Goal: Task Accomplishment & Management: Complete application form

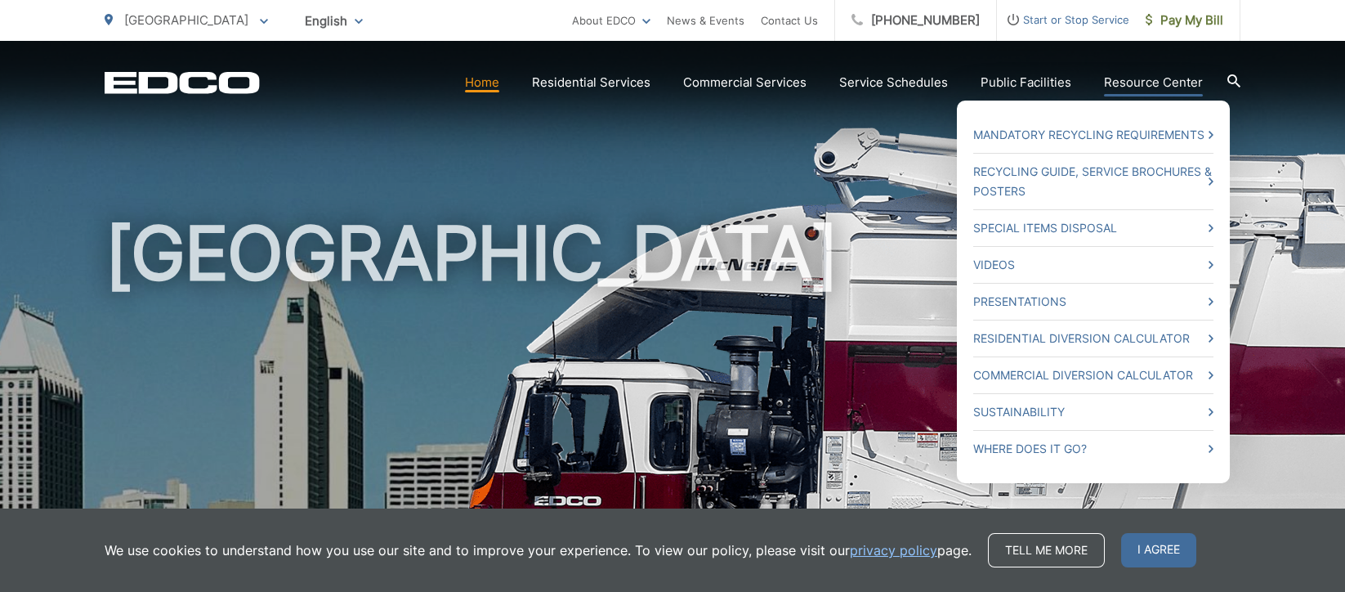
click at [1150, 79] on link "Resource Center" at bounding box center [1153, 83] width 99 height 20
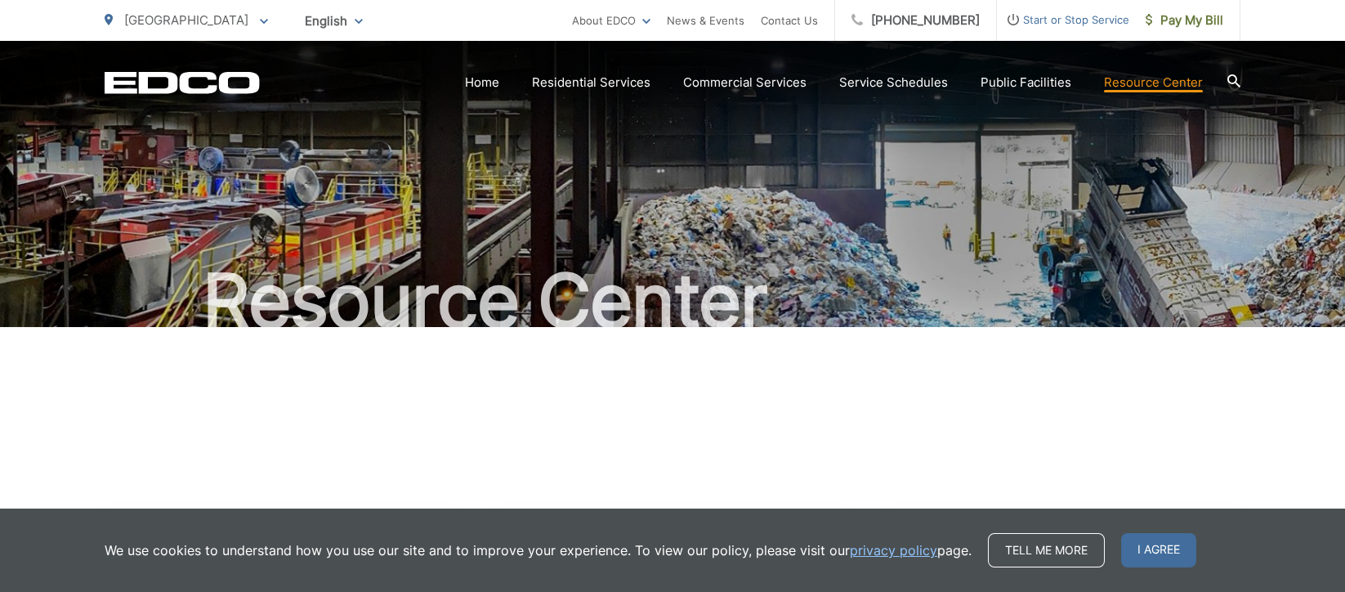
scroll to position [55, 0]
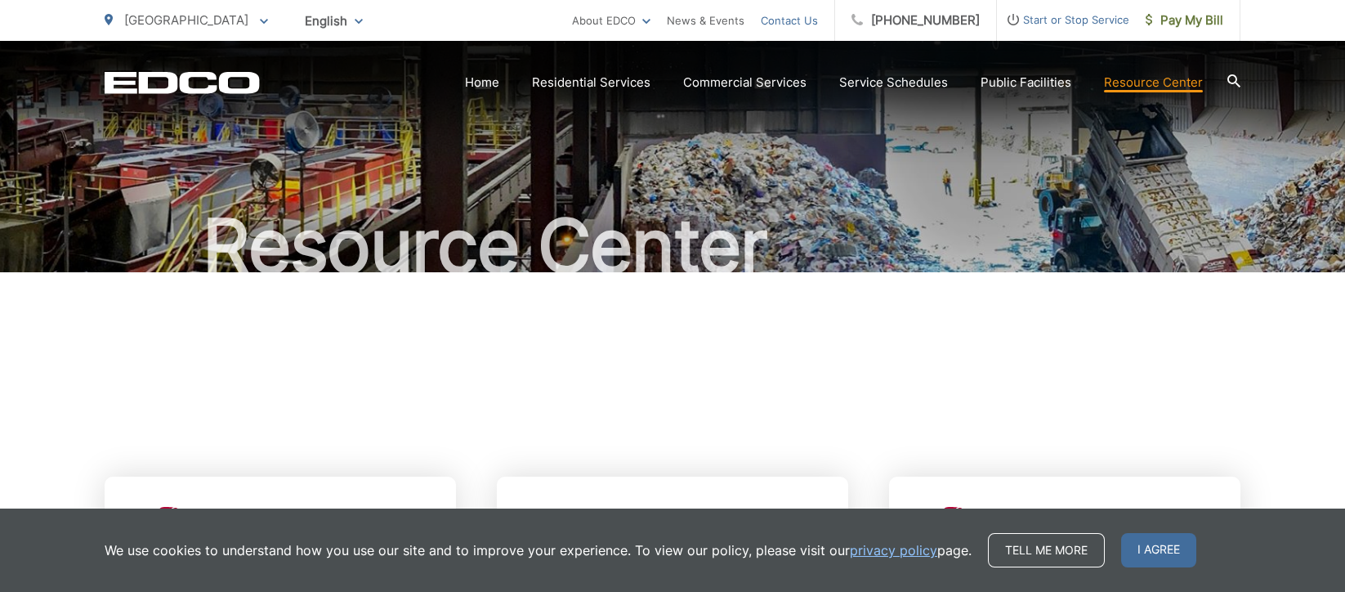
click at [808, 19] on link "Contact Us" at bounding box center [789, 21] width 57 height 20
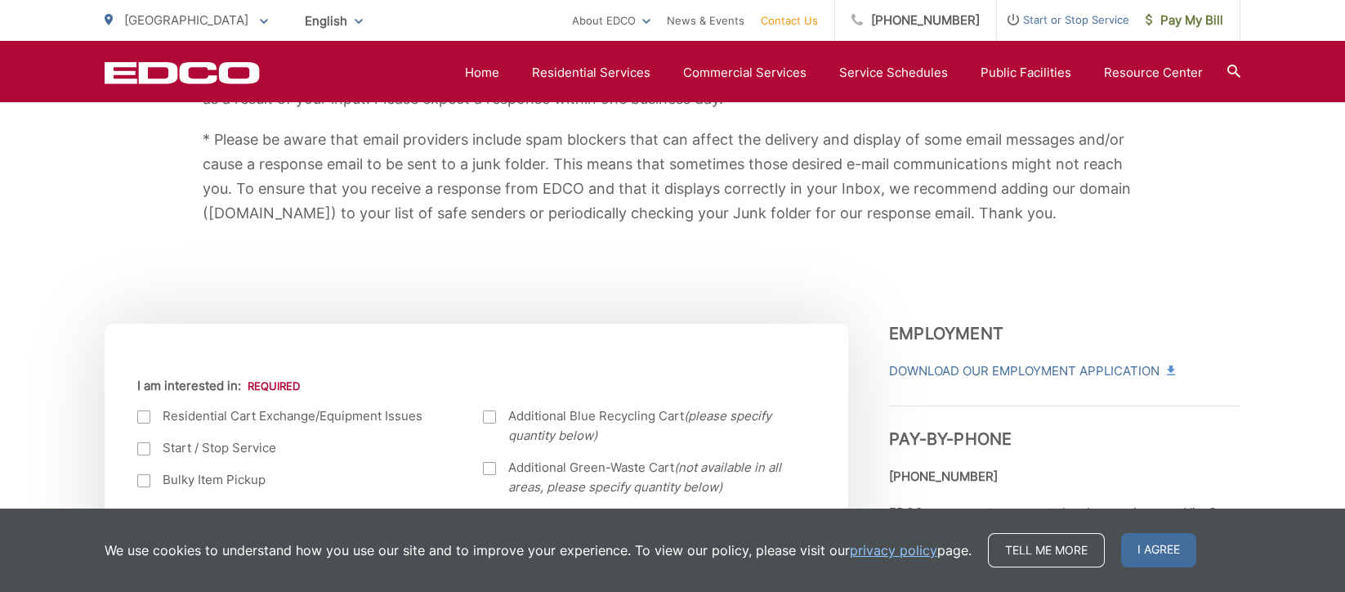
scroll to position [726, 0]
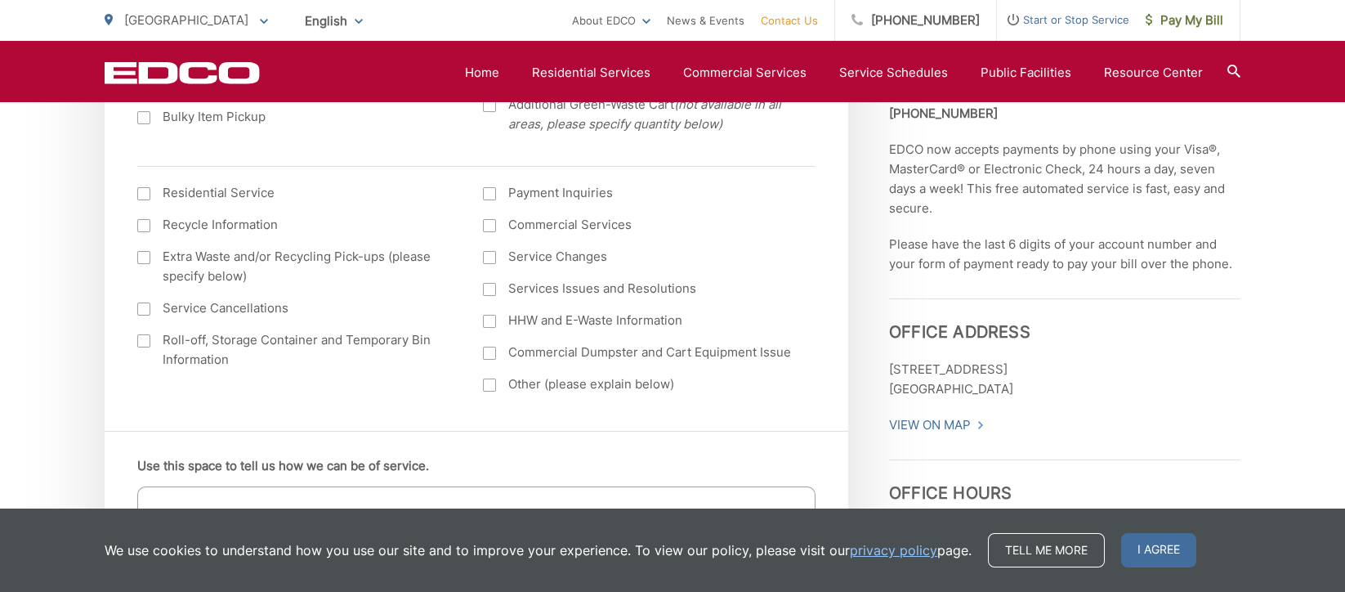
click at [493, 251] on div at bounding box center [489, 257] width 13 height 13
click at [0, 0] on input "Service Changes" at bounding box center [0, 0] width 0 height 0
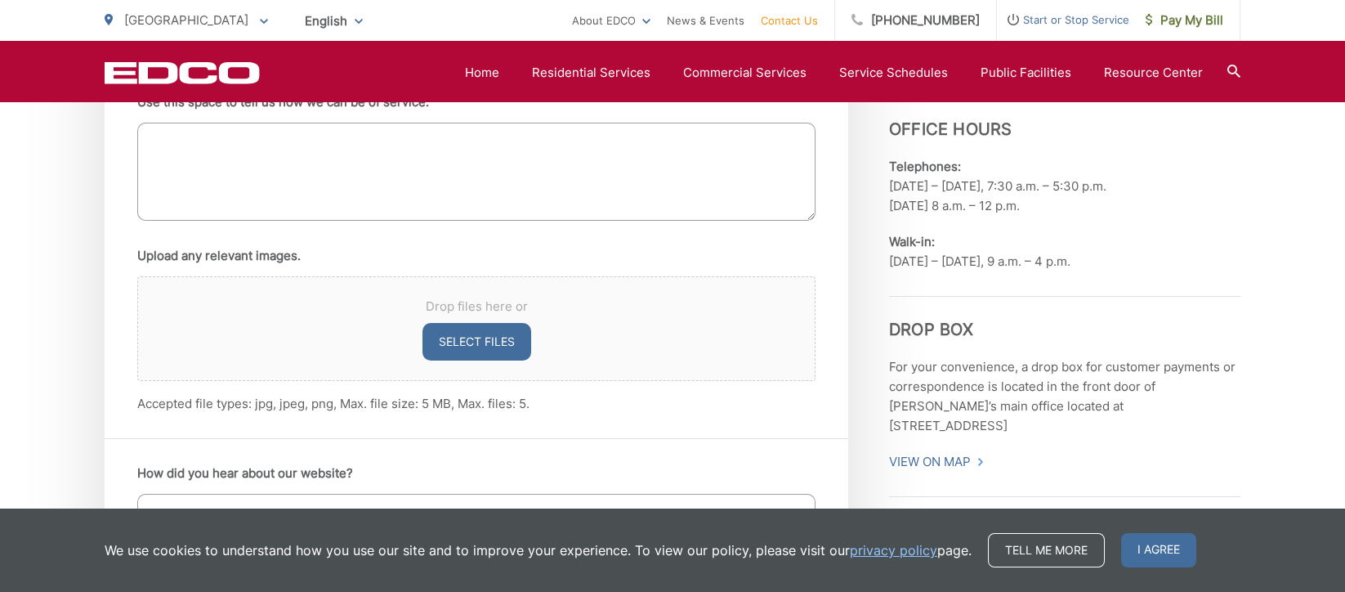
click at [223, 163] on textarea "Use this space to tell us how we can be of service." at bounding box center [476, 172] width 678 height 98
click at [396, 173] on textarea "Use this space to tell us how we can be of service." at bounding box center [476, 172] width 678 height 98
click at [1149, 544] on span "I agree" at bounding box center [1158, 550] width 75 height 34
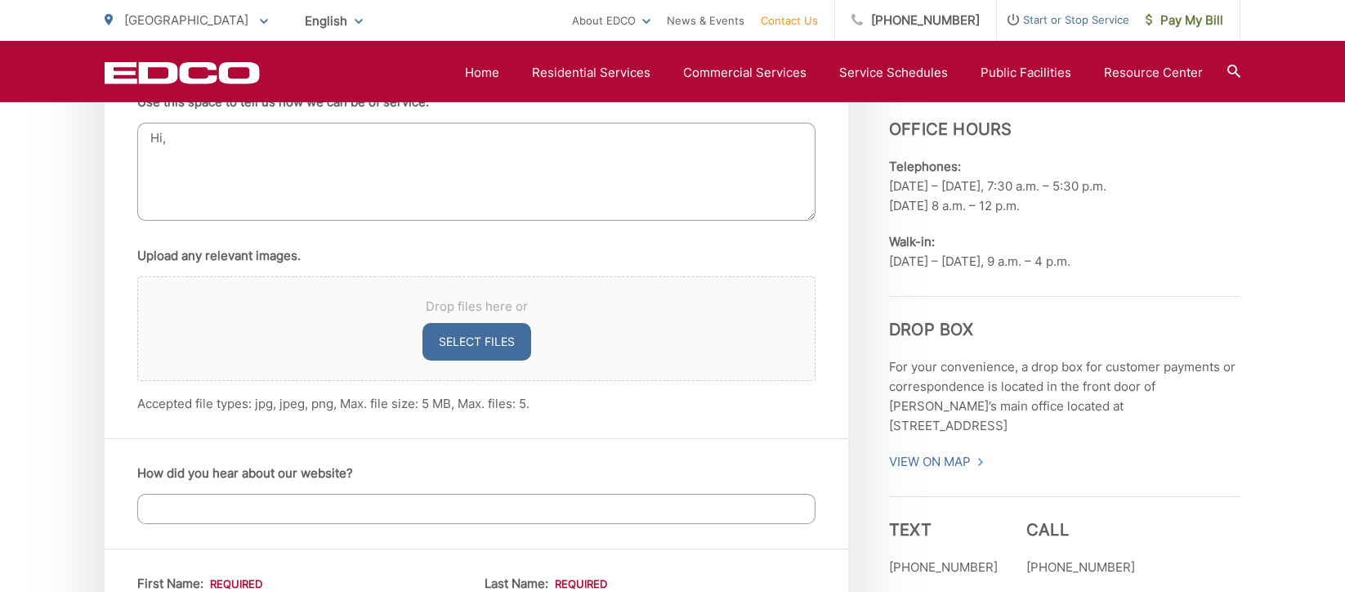
click at [389, 169] on textarea "Hi," at bounding box center [476, 172] width 678 height 98
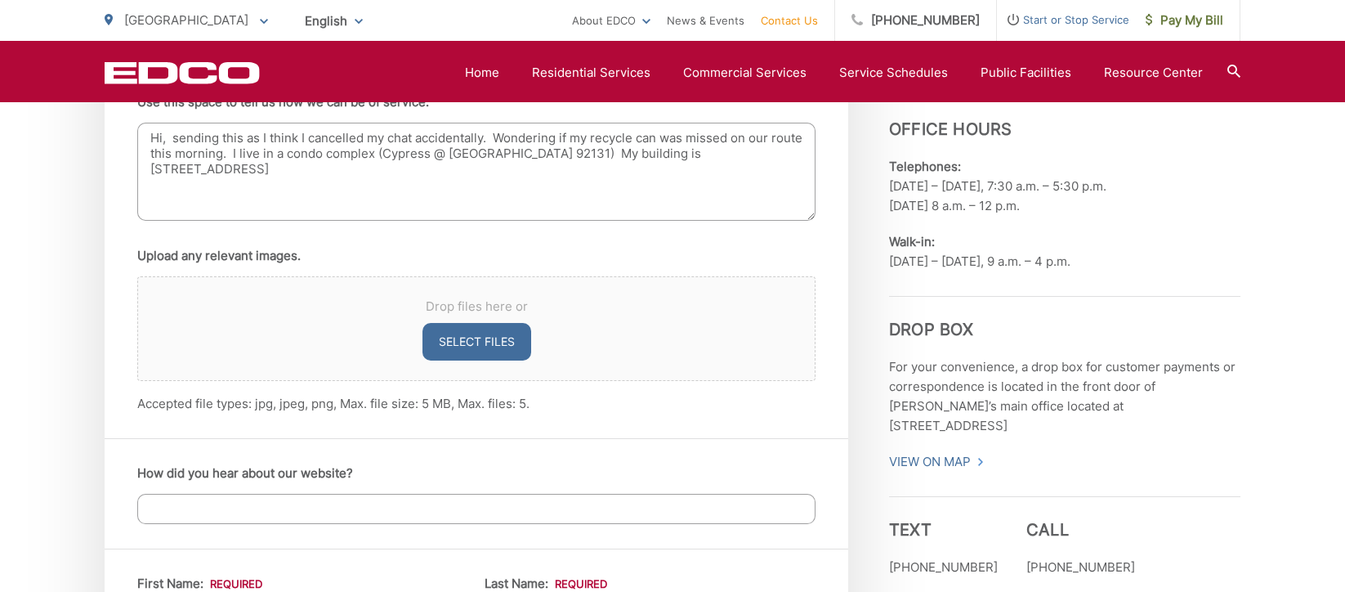
click at [733, 149] on textarea "Hi, sending this as I think I cancelled my chat accidentally. Wondering if my r…" at bounding box center [476, 172] width 678 height 98
click at [267, 170] on textarea "Hi, sending this as I think I cancelled my chat accidentally. Wondering if my r…" at bounding box center [476, 172] width 678 height 98
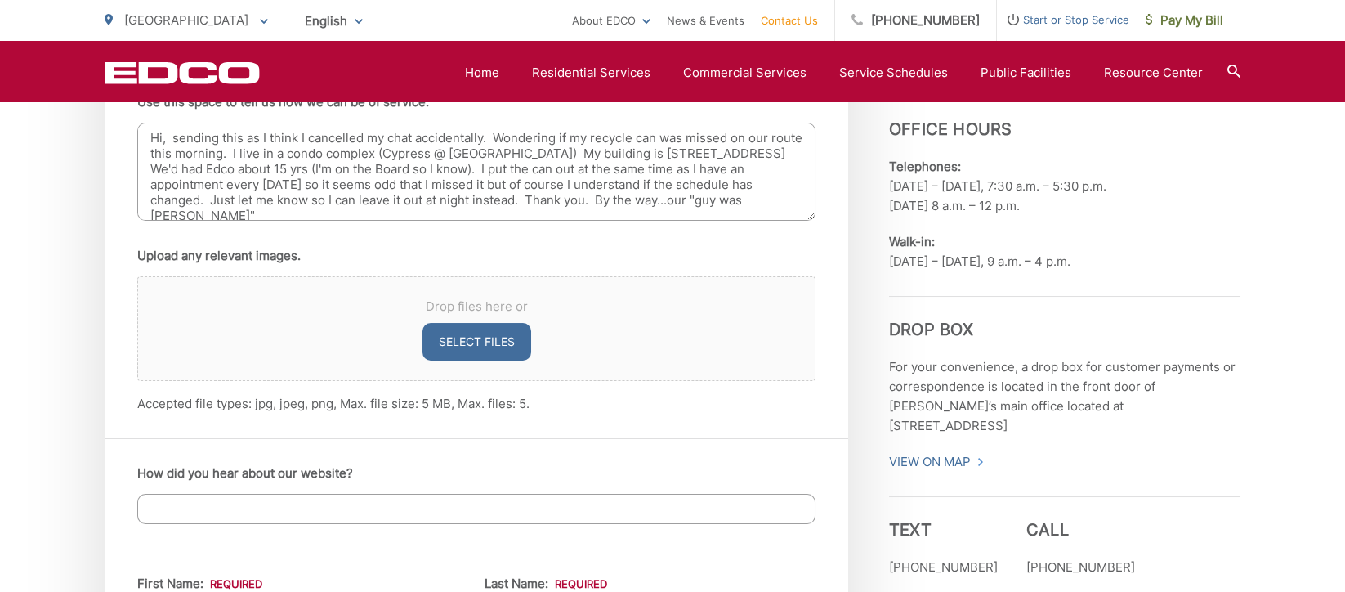
click at [208, 206] on textarea "Hi, sending this as I think I cancelled my chat accidentally. Wondering if my r…" at bounding box center [476, 172] width 678 height 98
click at [270, 215] on textarea "Hi, sending this as I think I cancelled my chat accidentally. Wondering if my r…" at bounding box center [476, 172] width 678 height 98
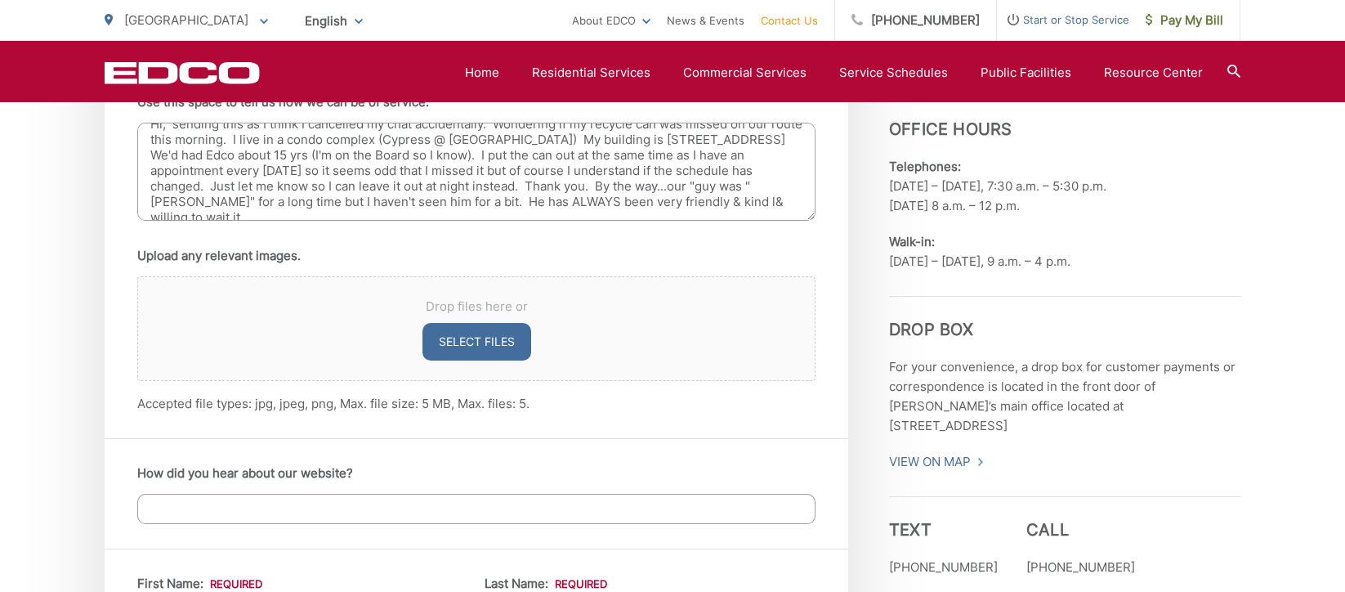
click at [768, 196] on textarea "Hi, sending this as I think I cancelled my chat accidentally. Wondering if my r…" at bounding box center [476, 172] width 678 height 98
click at [248, 210] on textarea "Hi, sending this as I think I cancelled my chat accidentally. Wondering if my r…" at bounding box center [476, 172] width 678 height 98
type textarea "Hi, sending this as I think I cancelled my chat accidentally. Wondering if my r…"
click at [328, 512] on input "How did you hear about our website?" at bounding box center [476, 509] width 678 height 30
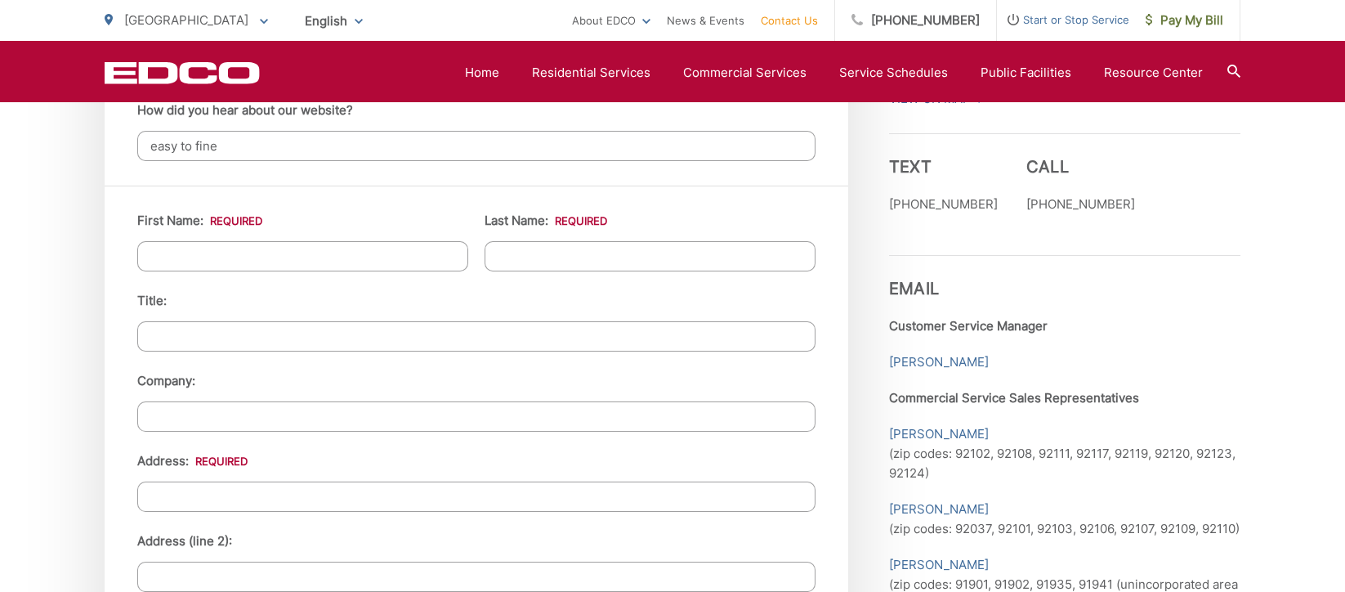
type input "easy to fine"
click at [242, 244] on input "First Name: *" at bounding box center [302, 256] width 331 height 30
type input "[PERSON_NAME]"
type input "[STREET_ADDRESS]"
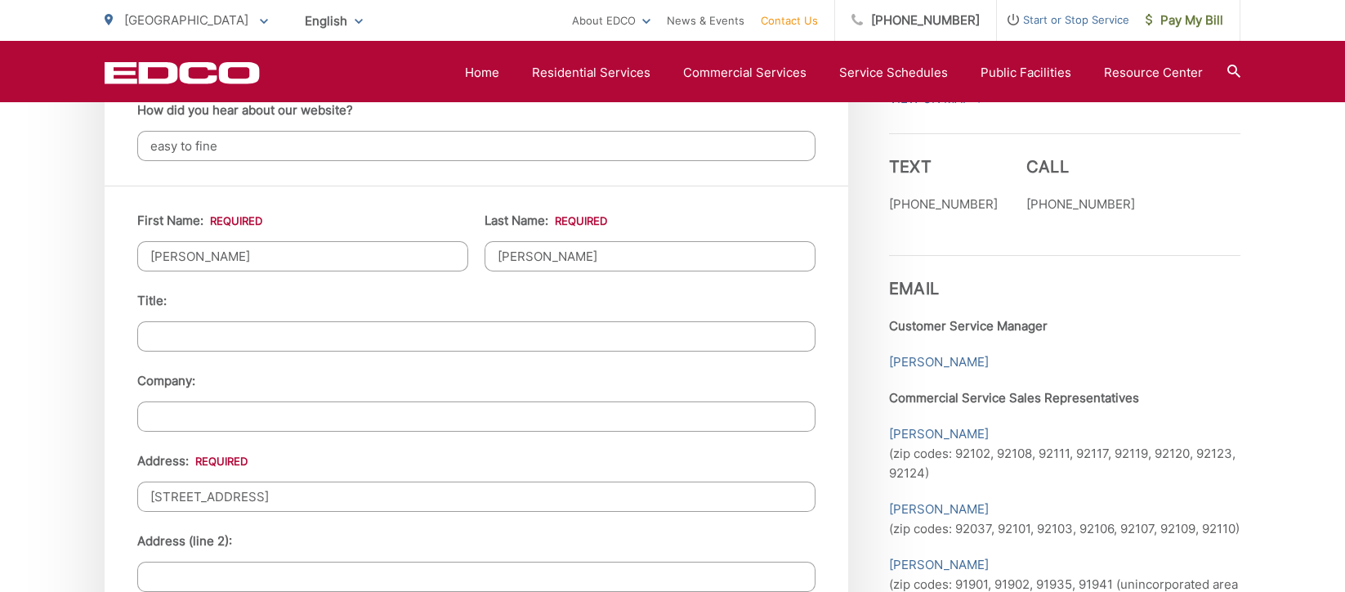
type input "Unit 2"
type input "[GEOGRAPHIC_DATA]"
type input "92131"
type input "8582432973"
type input "[EMAIL_ADDRESS][DOMAIN_NAME]"
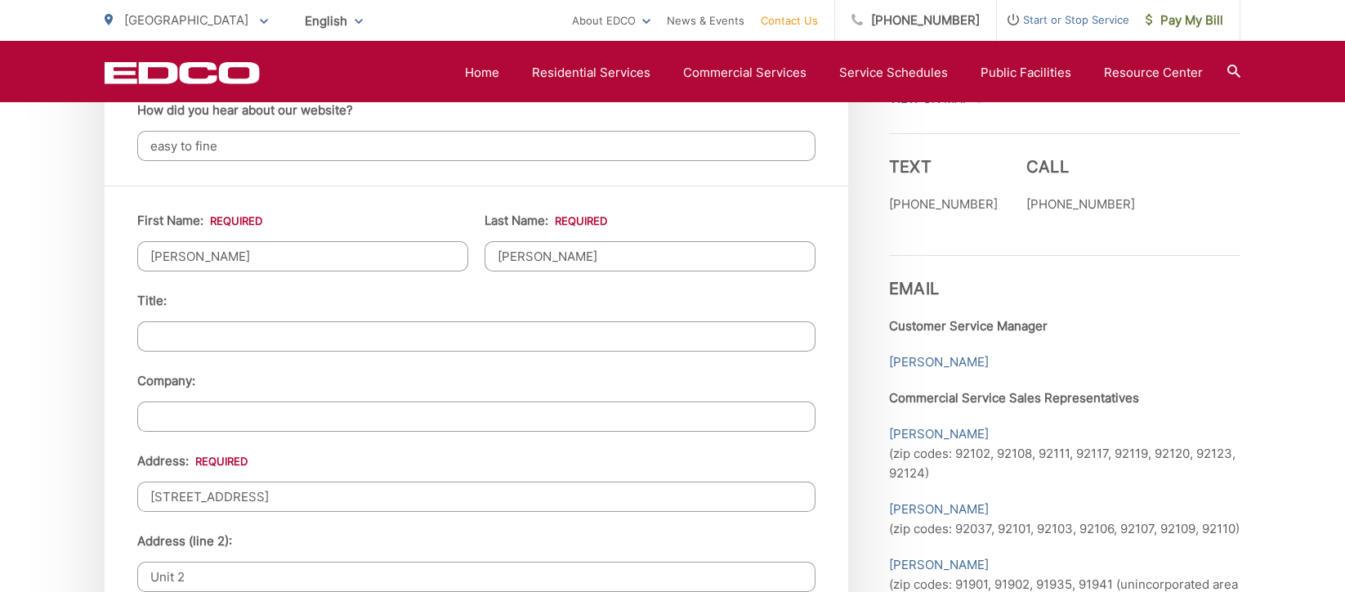
type input "[EMAIL_ADDRESS][DOMAIN_NAME]"
type input "[PHONE_NUMBER]"
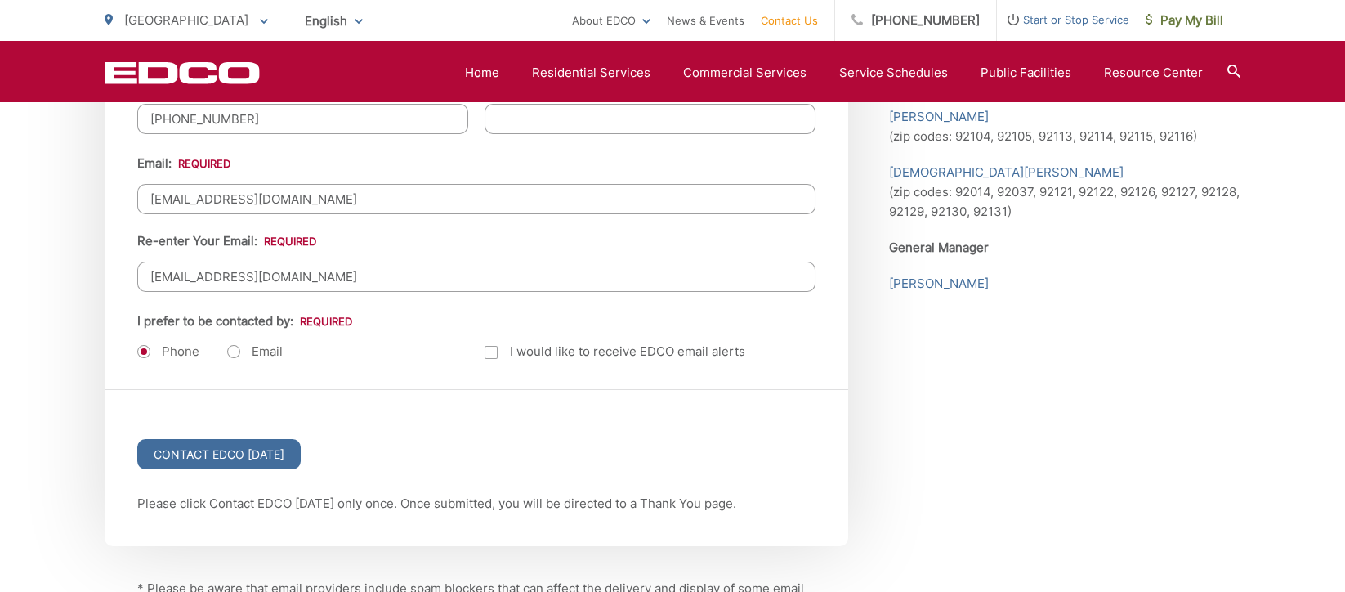
scroll to position [2179, 0]
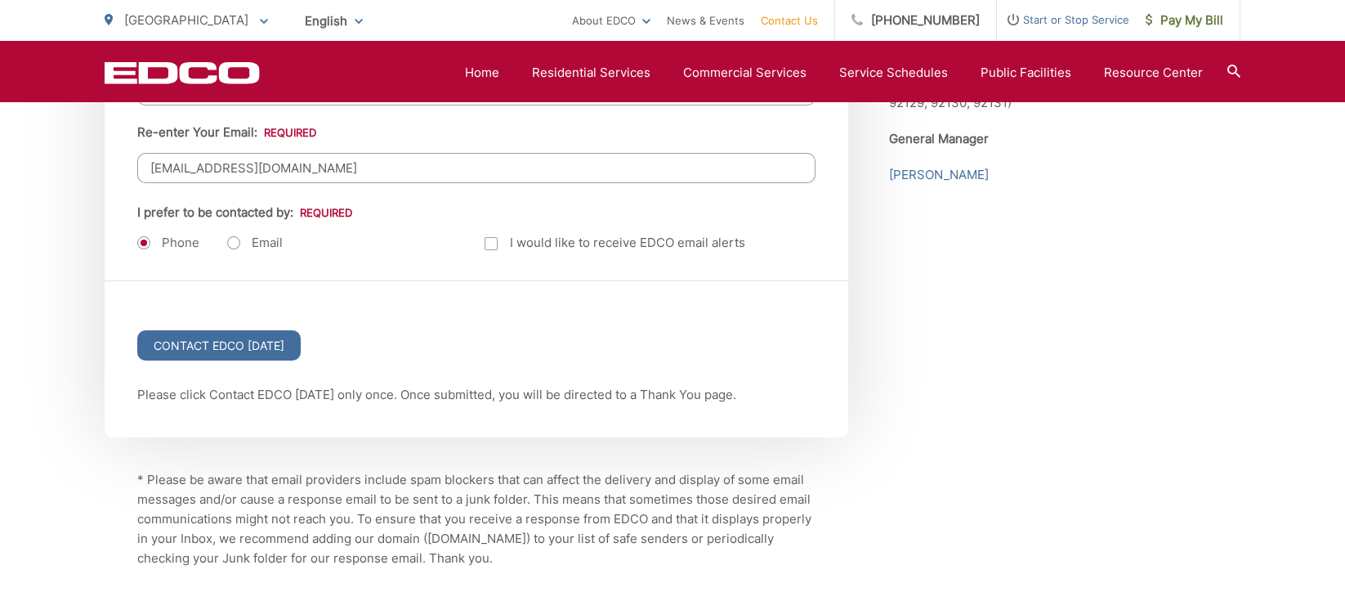
click at [234, 245] on label "Email" at bounding box center [255, 243] width 56 height 16
radio input "true"
click at [267, 342] on input "Contact EDCO [DATE]" at bounding box center [218, 345] width 163 height 30
